Goal: Information Seeking & Learning: Learn about a topic

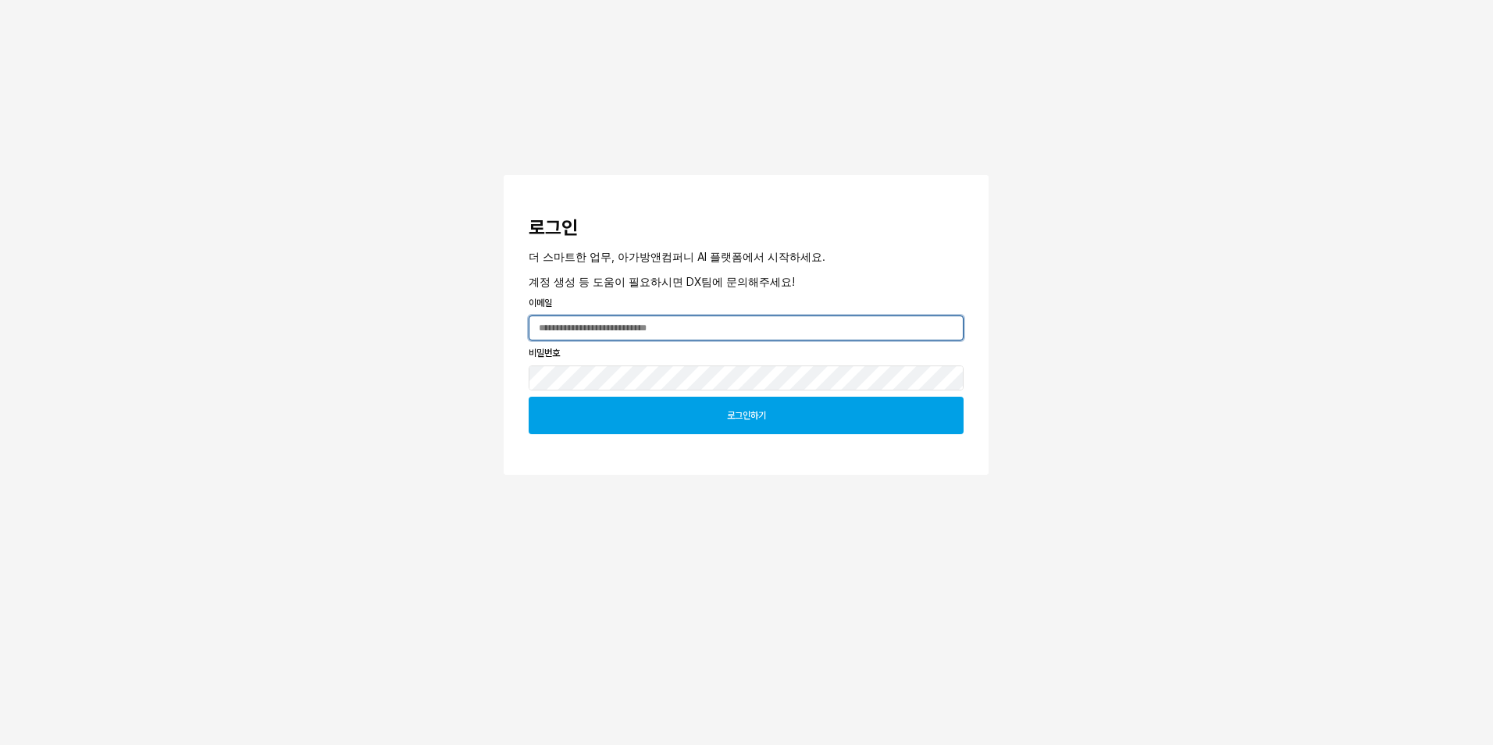
type input "**********"
click at [718, 429] on div "로그인하기" at bounding box center [746, 415] width 421 height 36
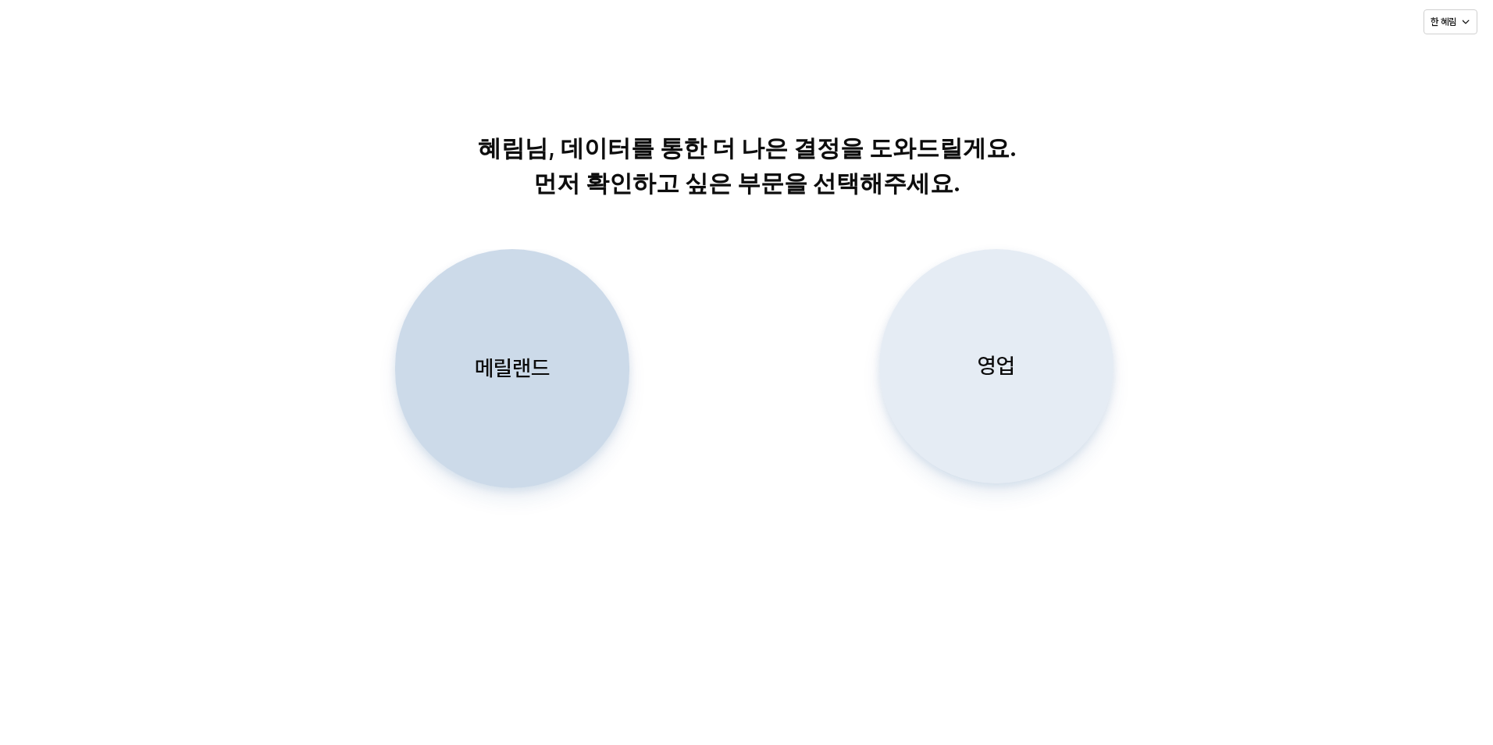
click at [973, 396] on div "영업" at bounding box center [996, 366] width 220 height 233
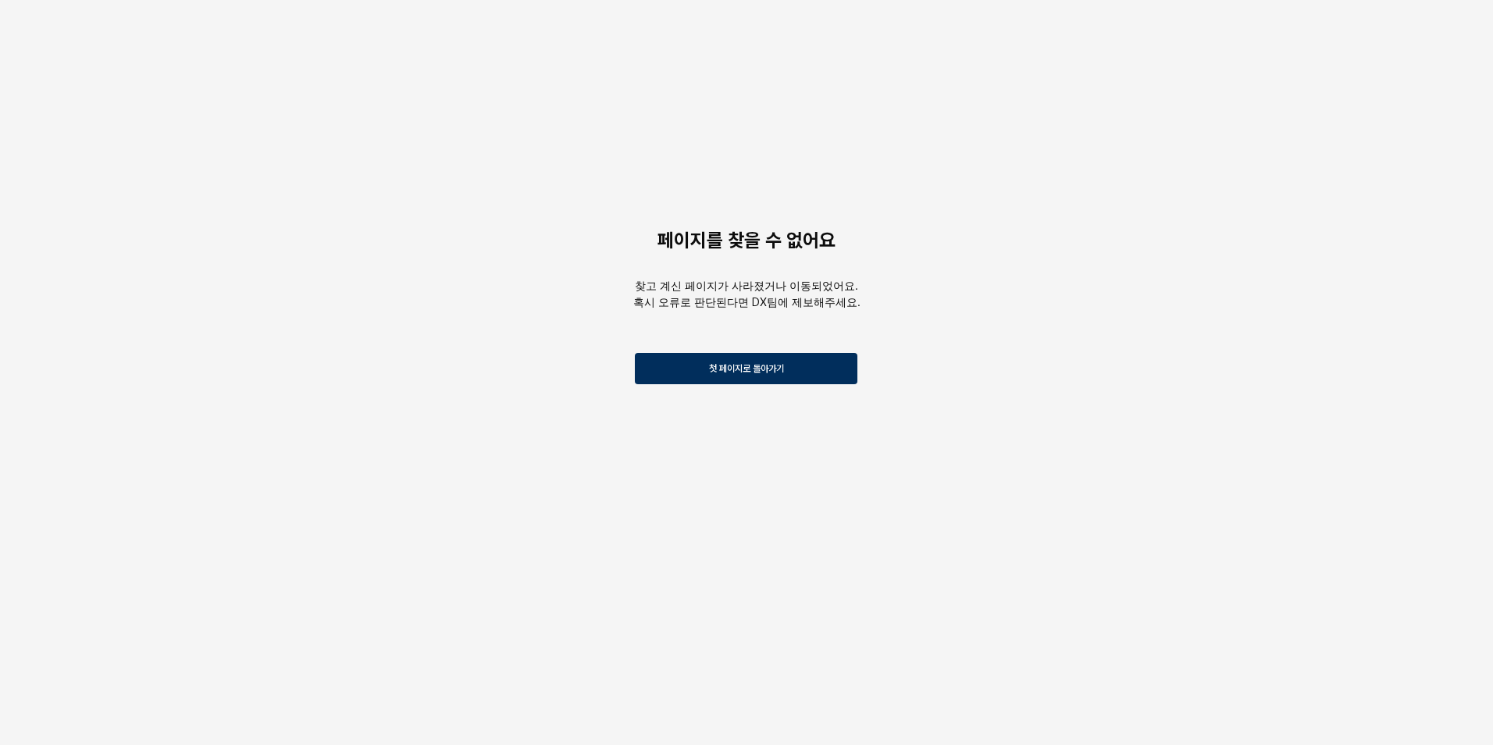
click at [751, 368] on p "첫 페이지로 돌아가기" at bounding box center [746, 368] width 75 height 12
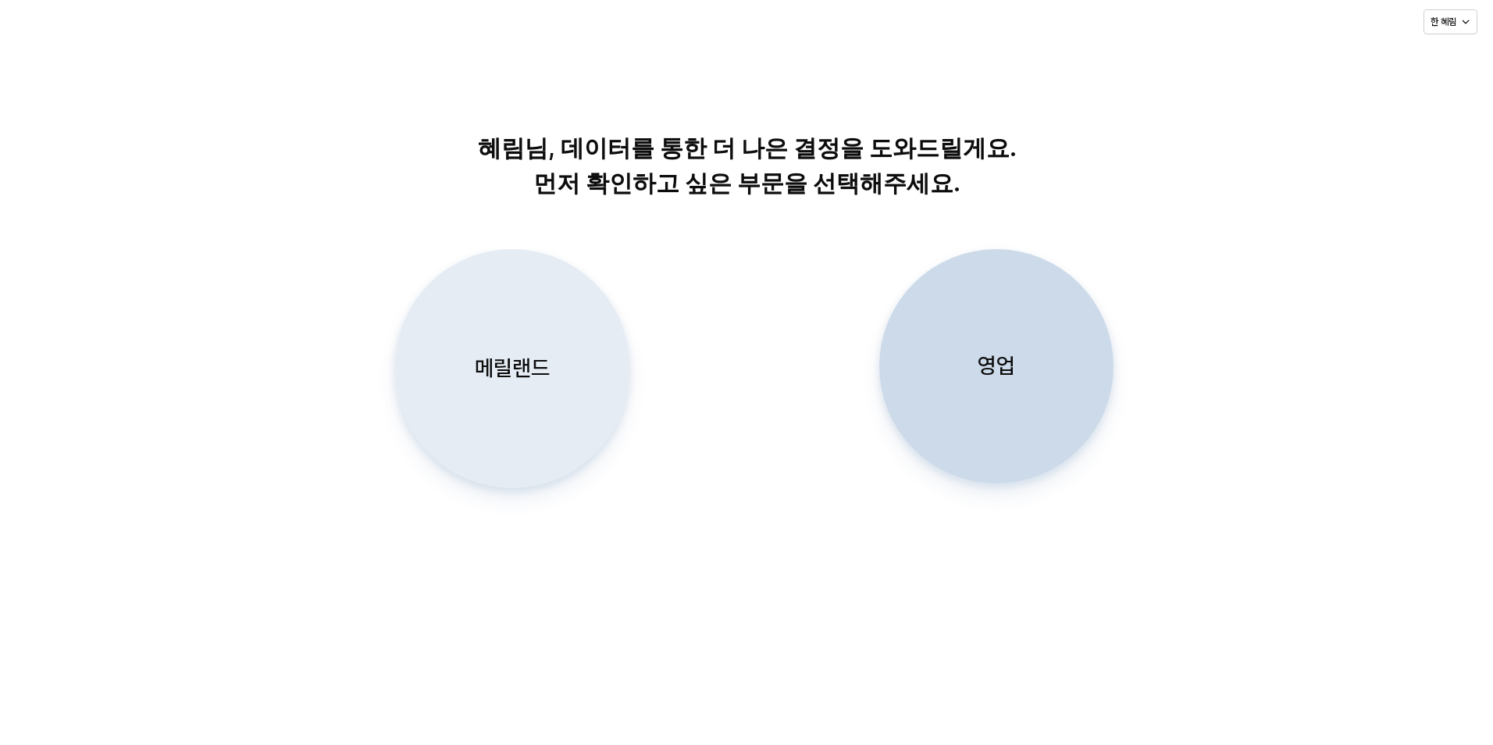
click at [554, 361] on div "메릴랜드" at bounding box center [512, 368] width 220 height 237
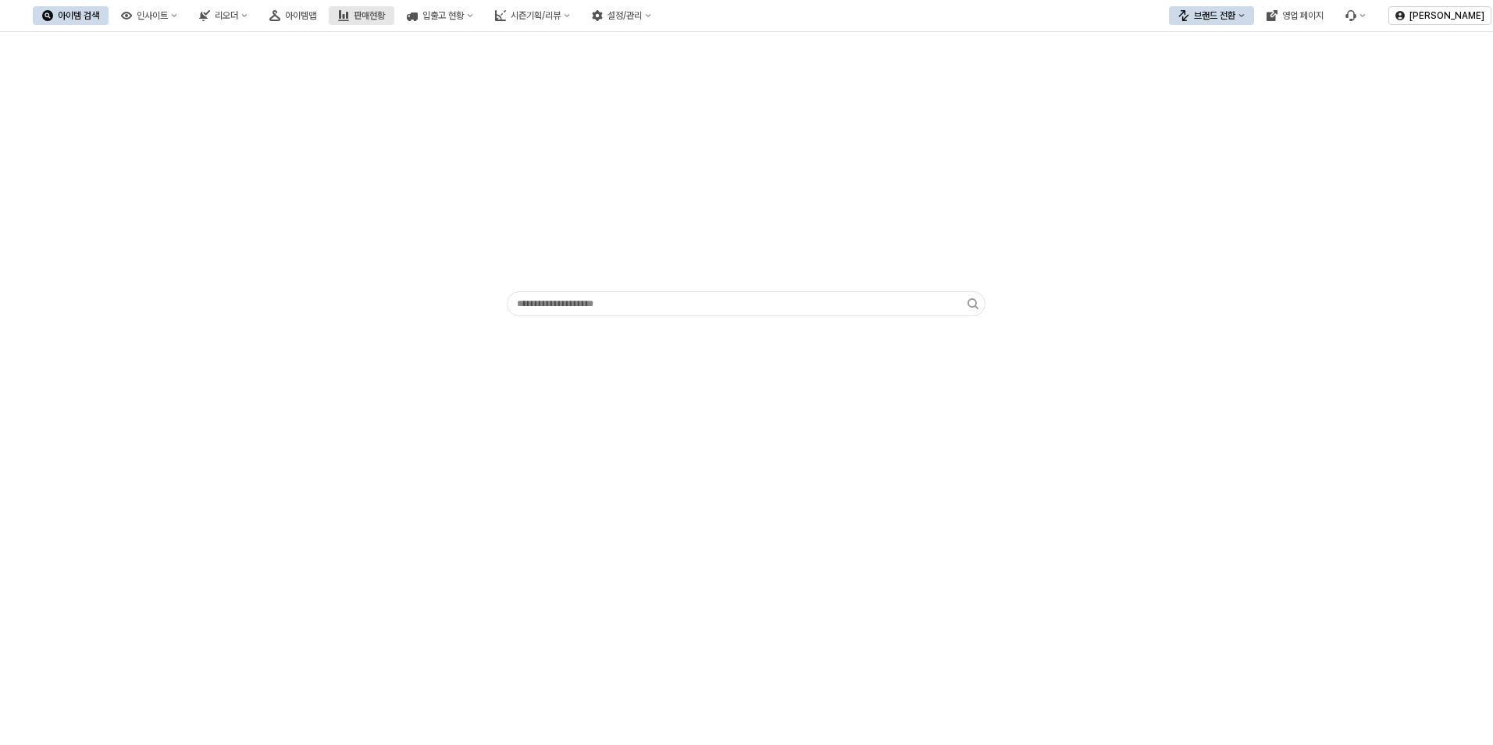
click at [385, 12] on div "판매현황" at bounding box center [369, 15] width 31 height 11
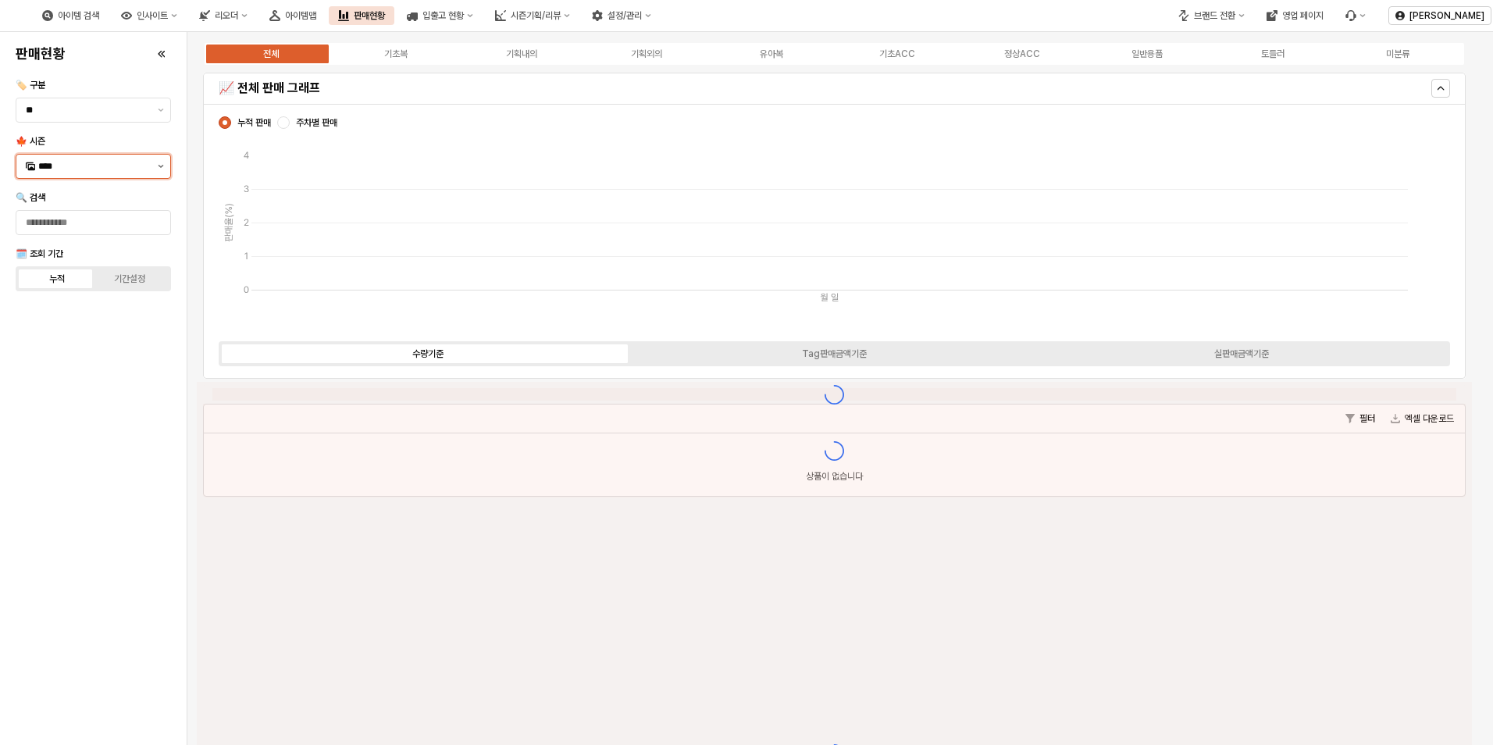
click at [160, 168] on button "제안 사항 표시" at bounding box center [160, 166] width 19 height 23
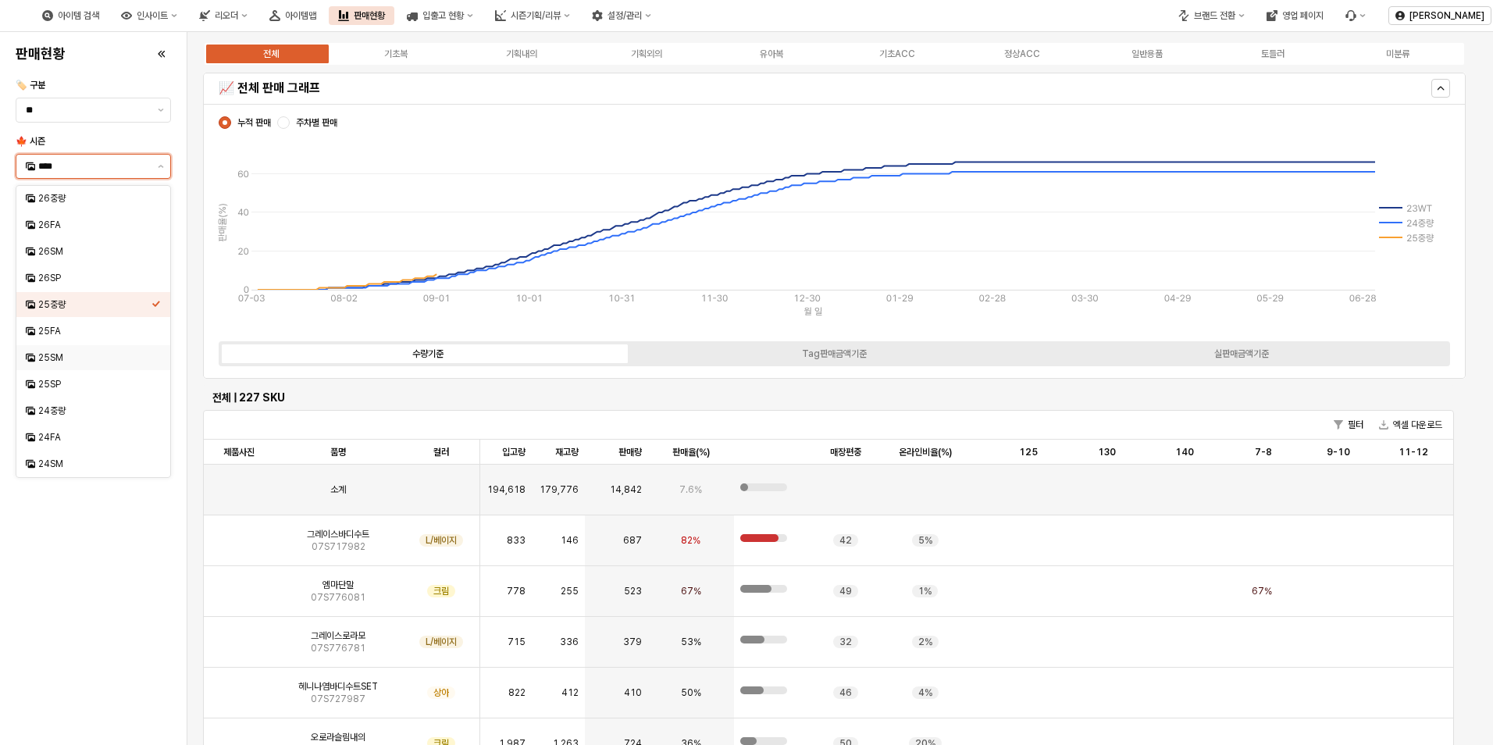
click at [81, 361] on div "25SM" at bounding box center [94, 357] width 113 height 12
type input "****"
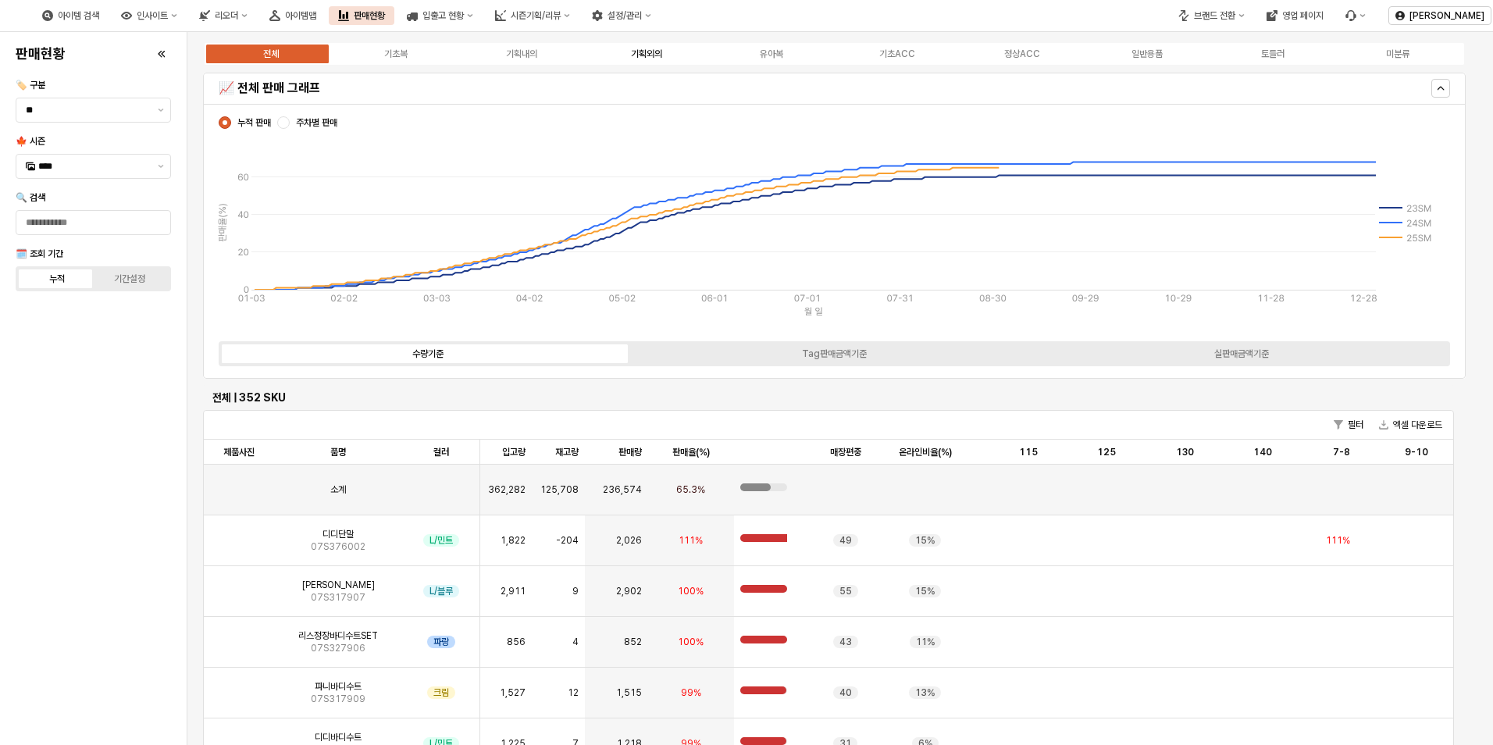
click at [656, 53] on div "기획외의" at bounding box center [646, 53] width 31 height 11
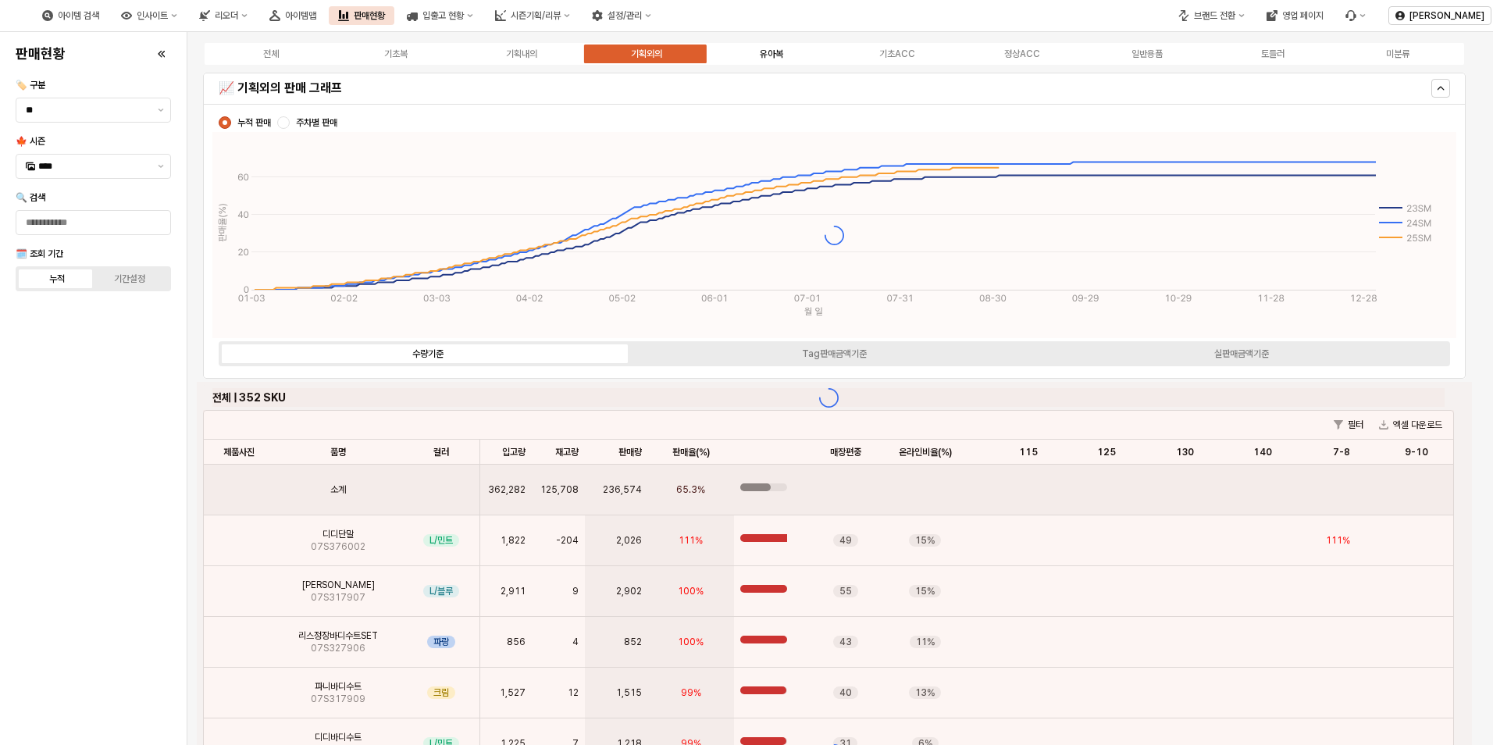
click at [785, 50] on label "유아복" at bounding box center [771, 54] width 125 height 14
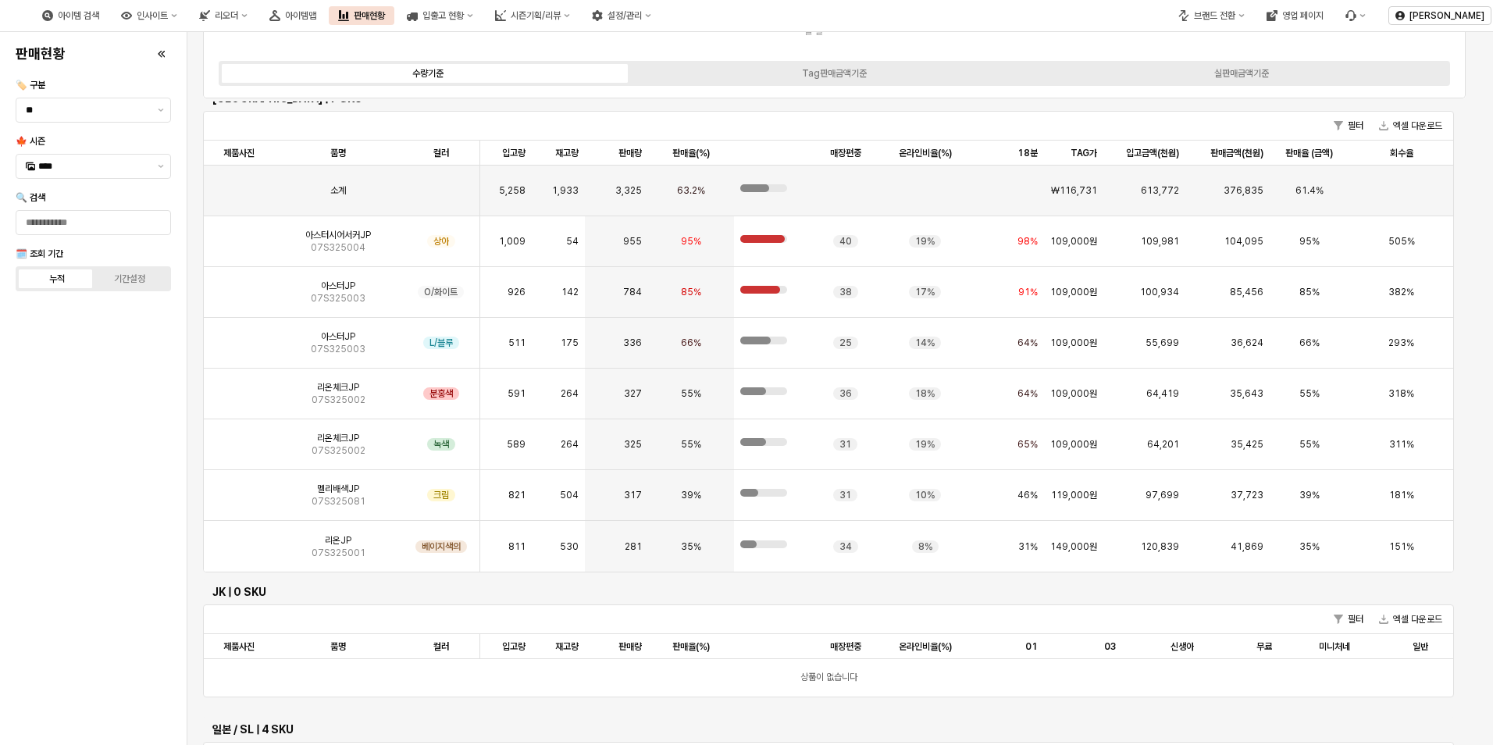
scroll to position [46, 0]
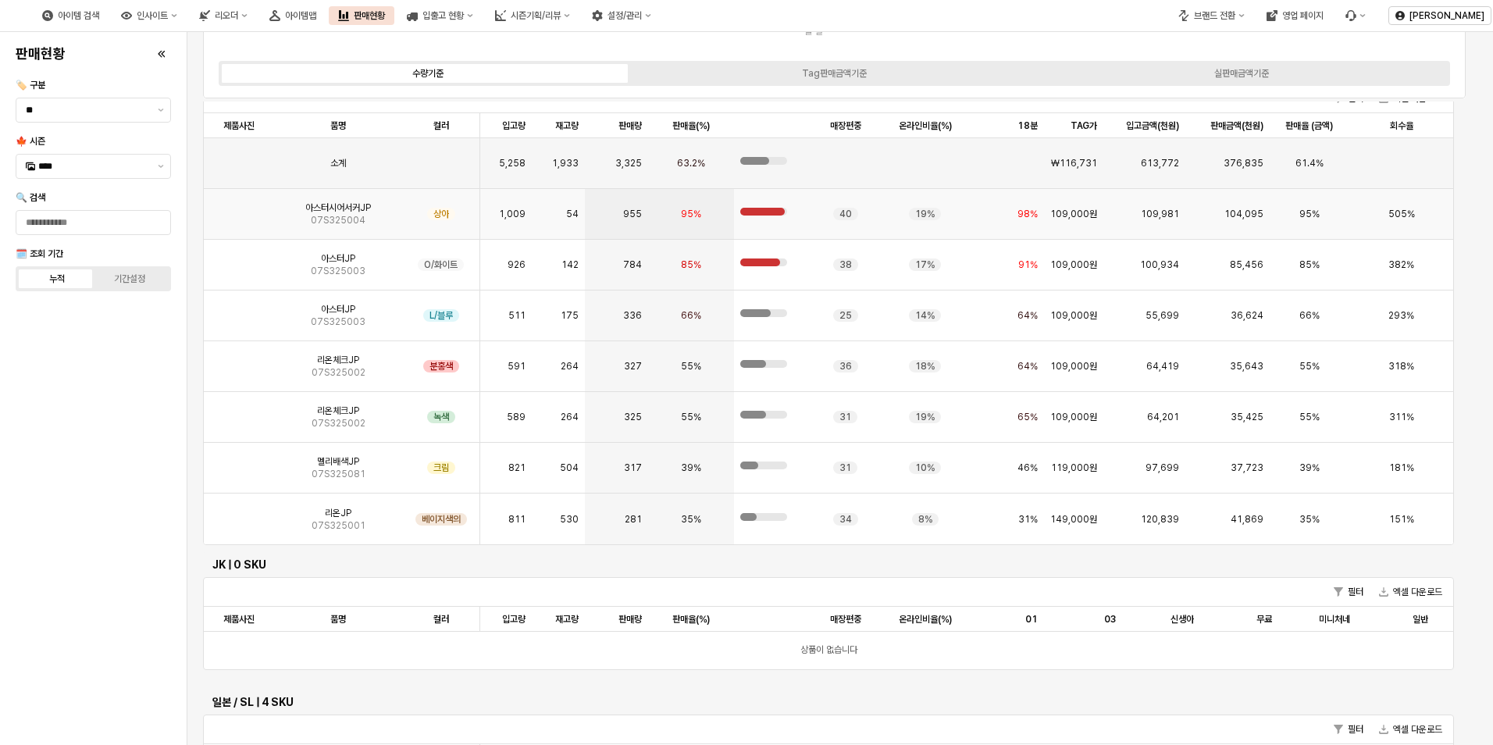
click at [239, 208] on img "앱 프레임" at bounding box center [239, 208] width 0 height 0
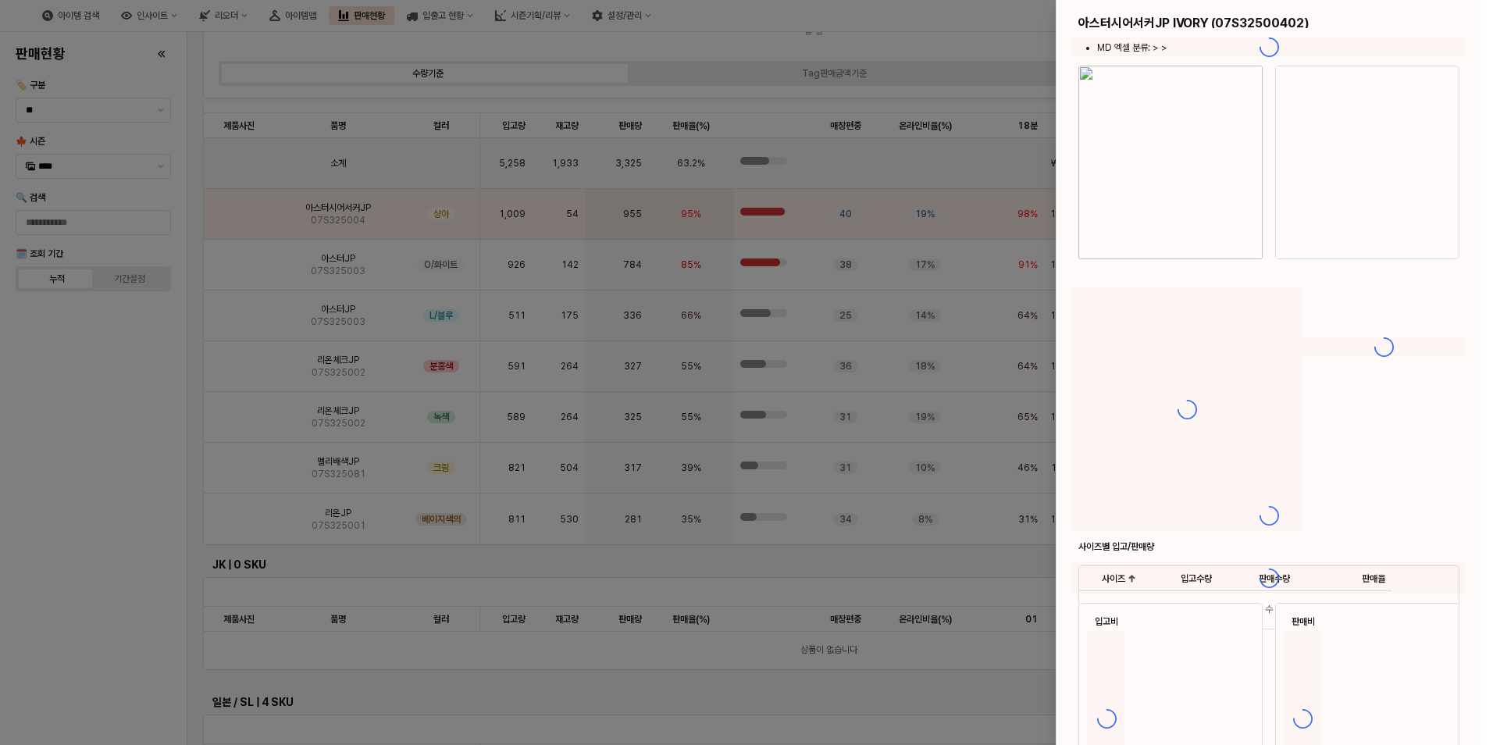
click at [244, 217] on div at bounding box center [746, 372] width 1493 height 745
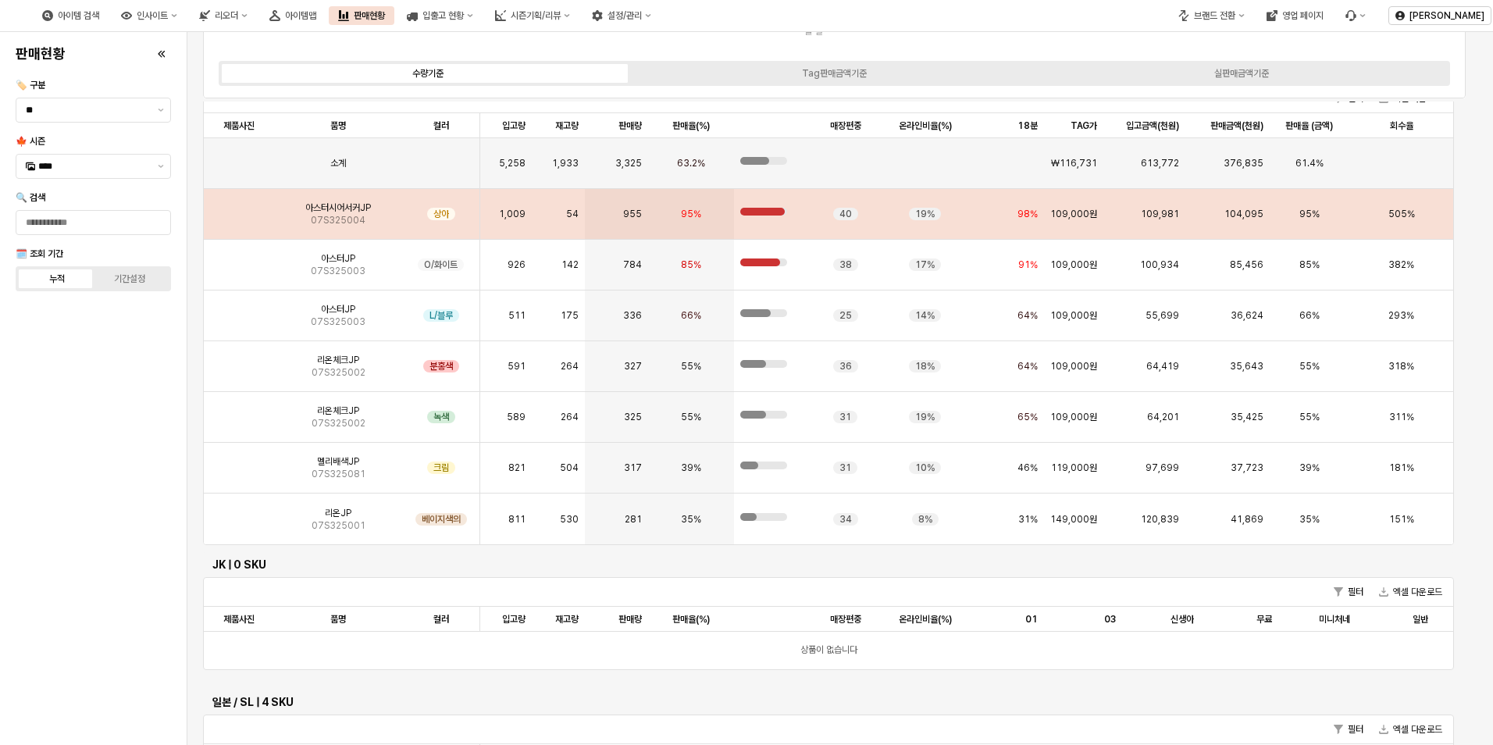
click at [239, 208] on img "앱 프레임" at bounding box center [239, 208] width 0 height 0
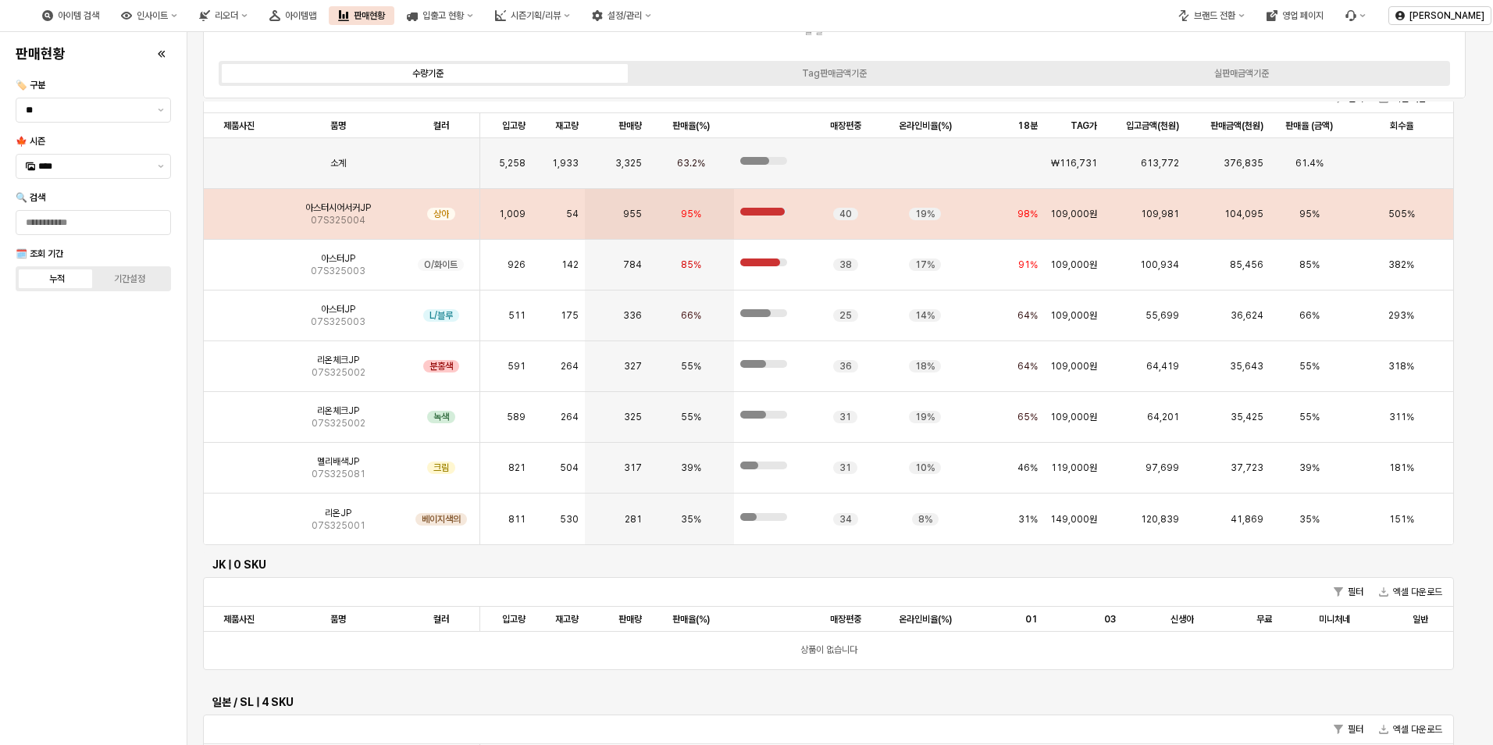
click at [239, 208] on img "앱 프레임" at bounding box center [239, 208] width 0 height 0
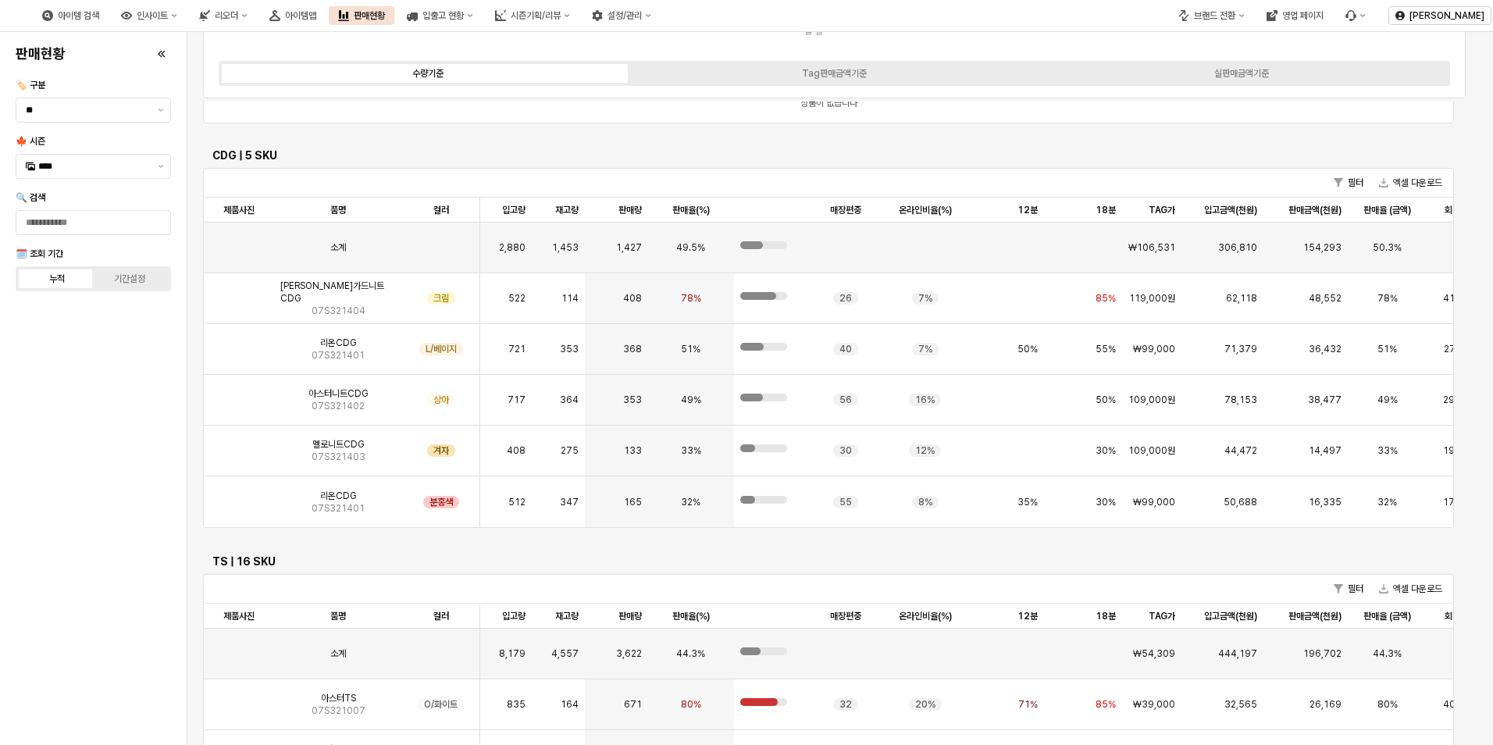
scroll to position [1361, 0]
click at [239, 292] on img "앱 프레임" at bounding box center [239, 292] width 0 height 0
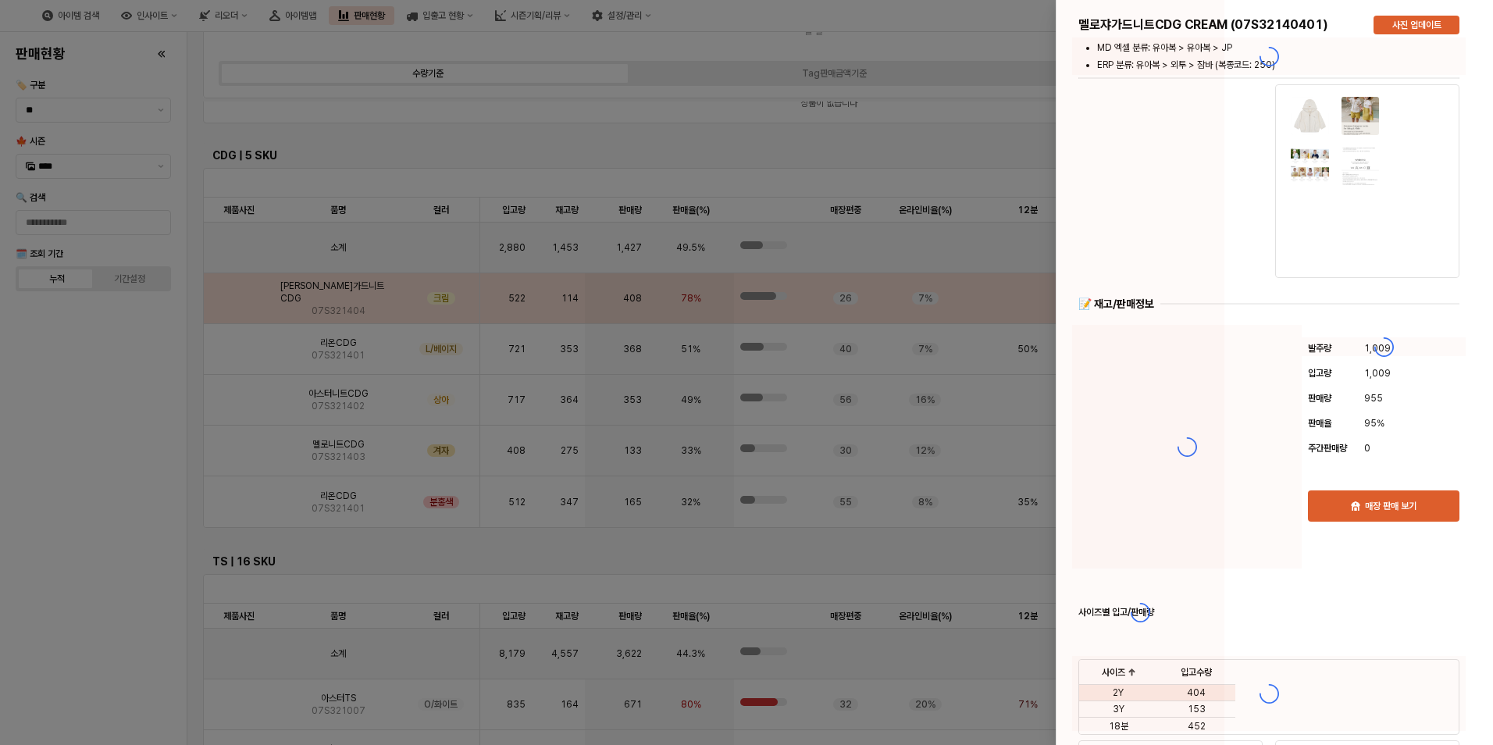
click at [243, 304] on div at bounding box center [746, 372] width 1493 height 745
click at [242, 304] on div at bounding box center [746, 372] width 1493 height 745
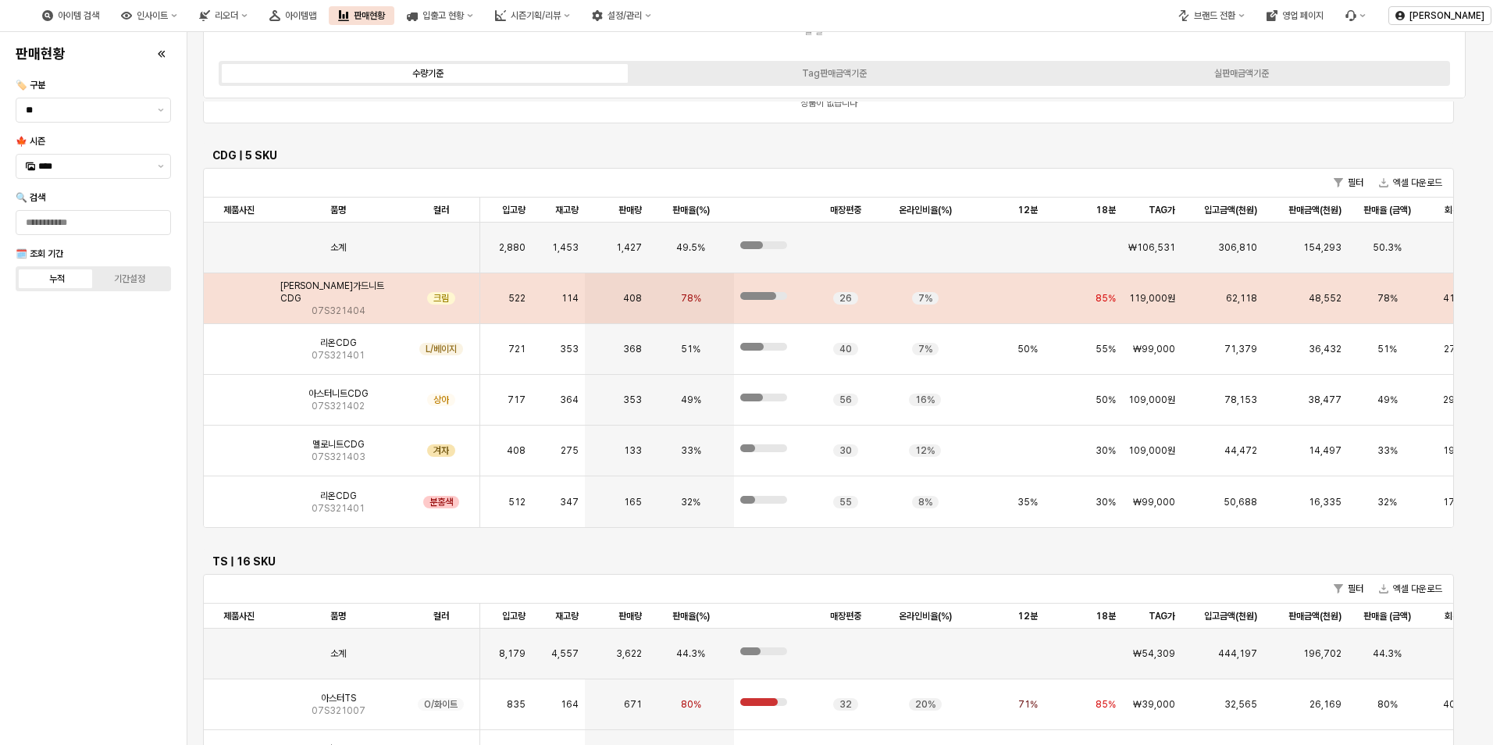
click at [239, 292] on img "앱 프레임" at bounding box center [239, 292] width 0 height 0
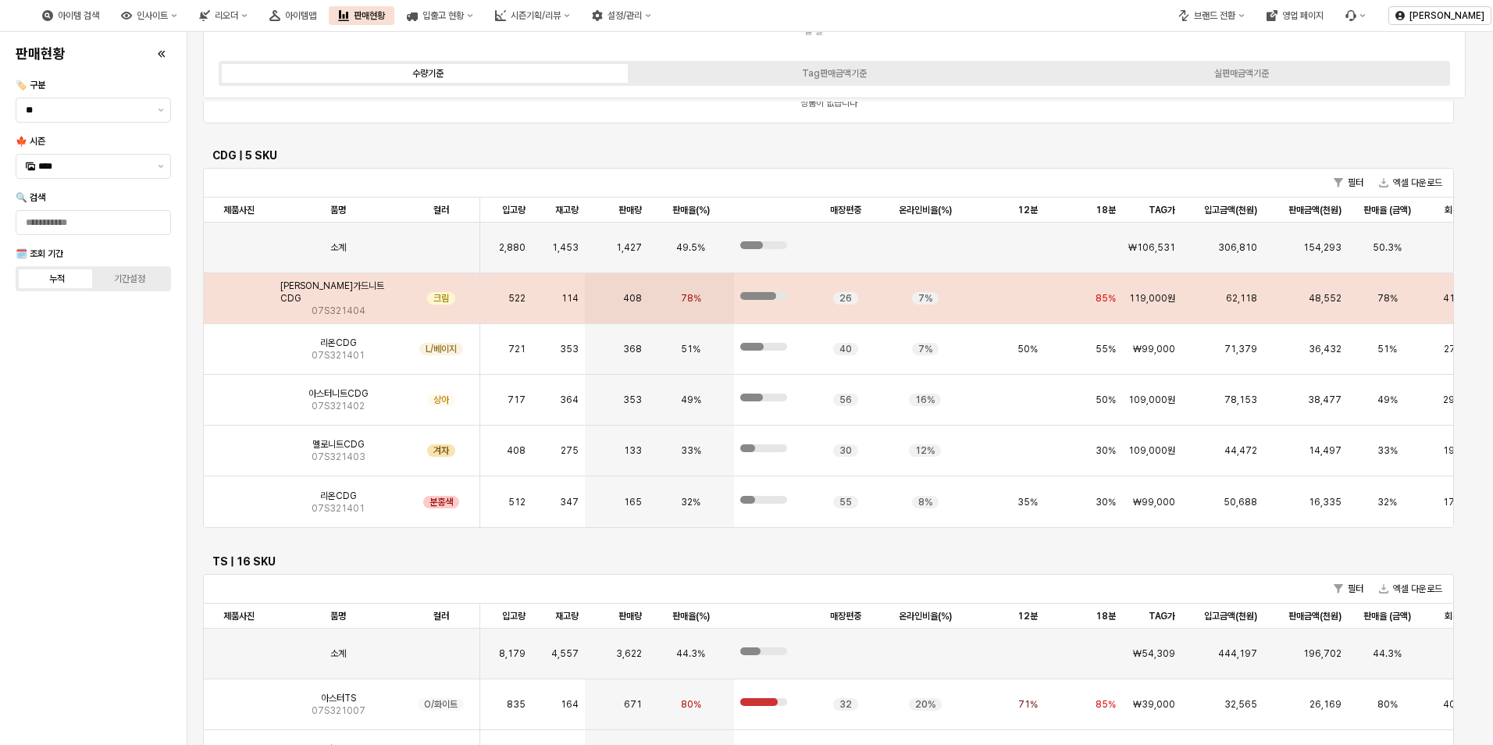
click at [239, 292] on img "앱 프레임" at bounding box center [239, 292] width 0 height 0
click at [319, 304] on span "07S321404" at bounding box center [338, 310] width 54 height 12
drag, startPoint x: 318, startPoint y: 304, endPoint x: 291, endPoint y: 301, distance: 26.8
click at [318, 304] on span "07S321404" at bounding box center [338, 310] width 54 height 12
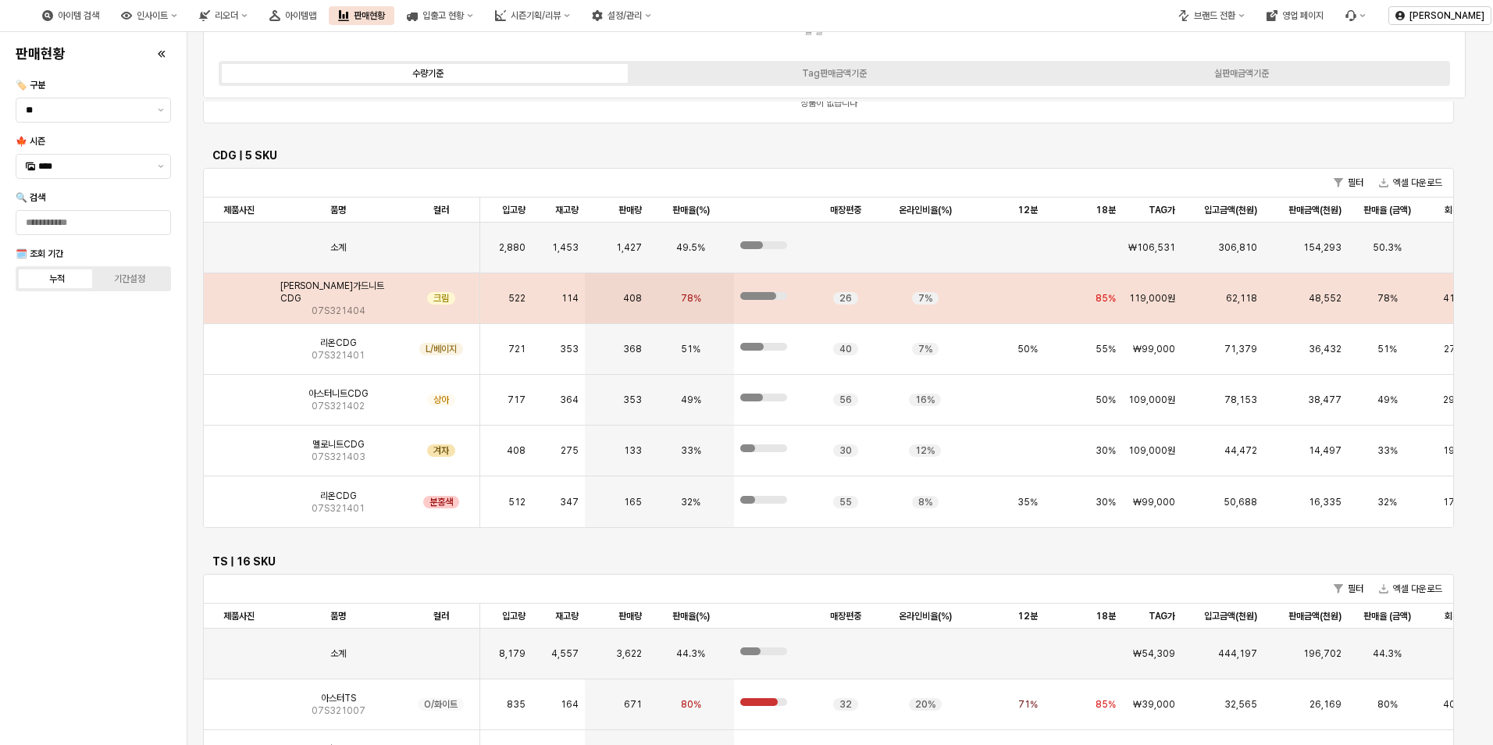
click at [239, 292] on img "앱 프레임" at bounding box center [239, 292] width 0 height 0
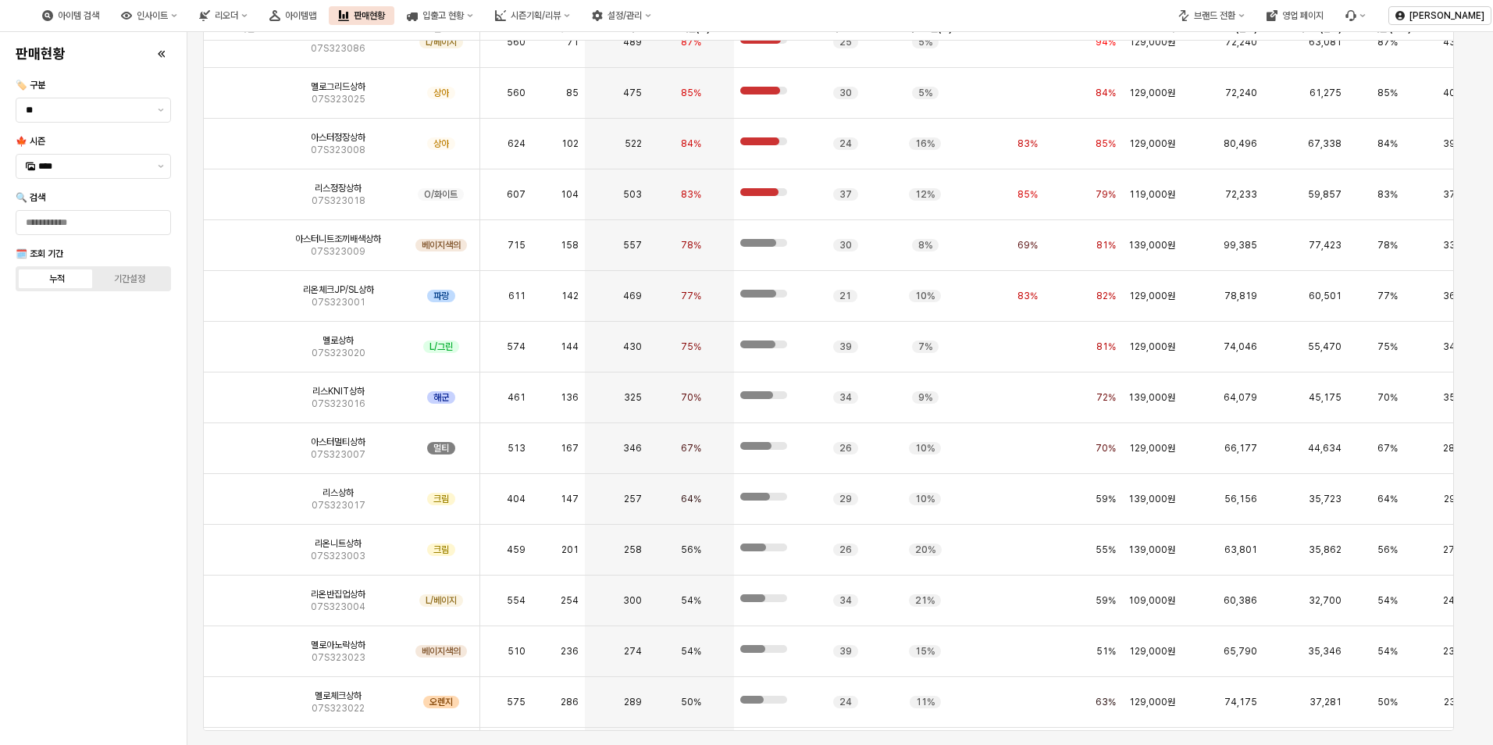
scroll to position [0, 0]
